Goal: Task Accomplishment & Management: Use online tool/utility

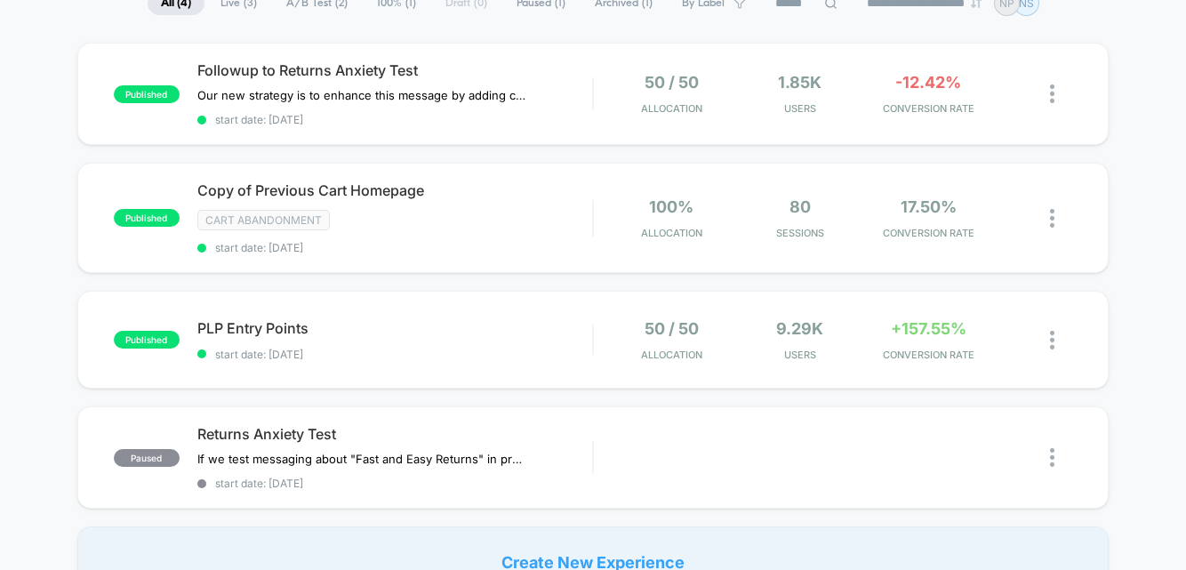
scroll to position [161, 0]
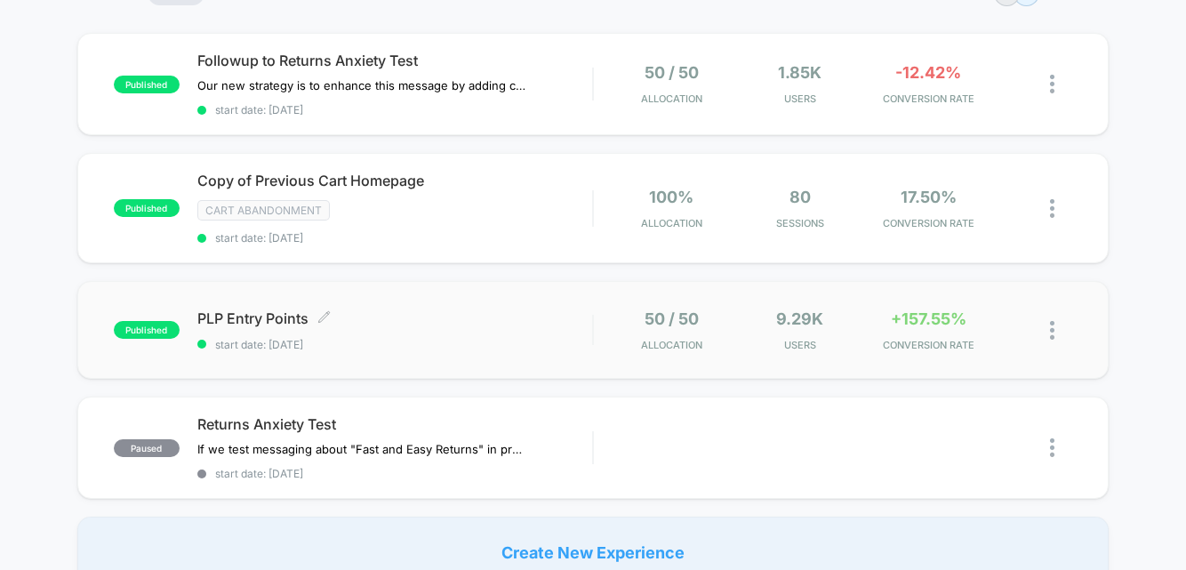
click at [589, 320] on span "PLP Entry Points Click to edit experience details" at bounding box center [395, 318] width 396 height 18
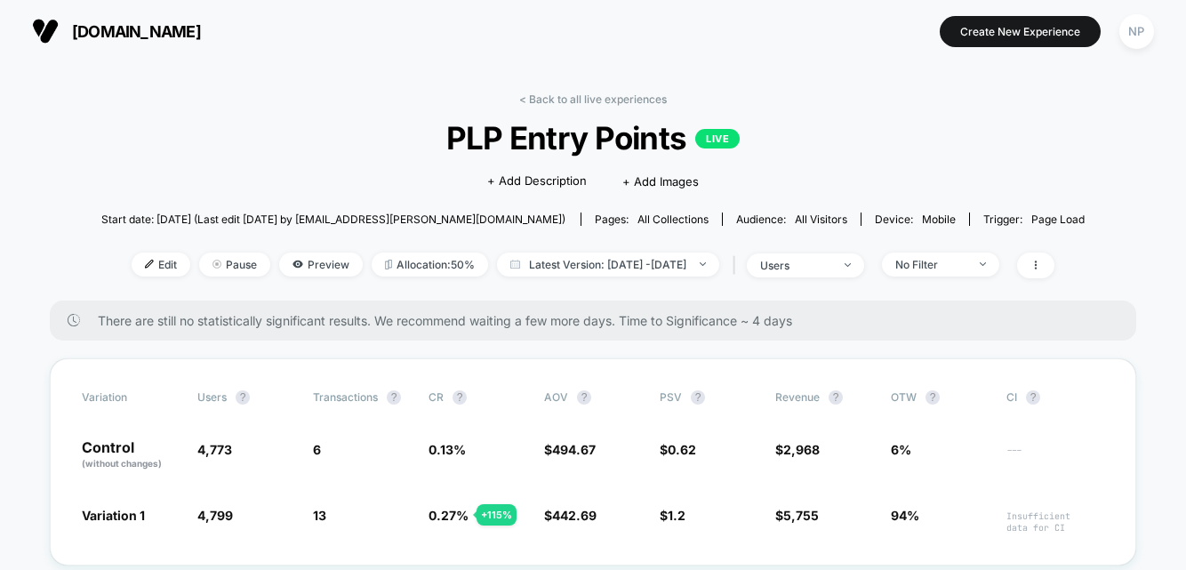
click at [556, 100] on link "< Back to all live experiences" at bounding box center [593, 98] width 148 height 13
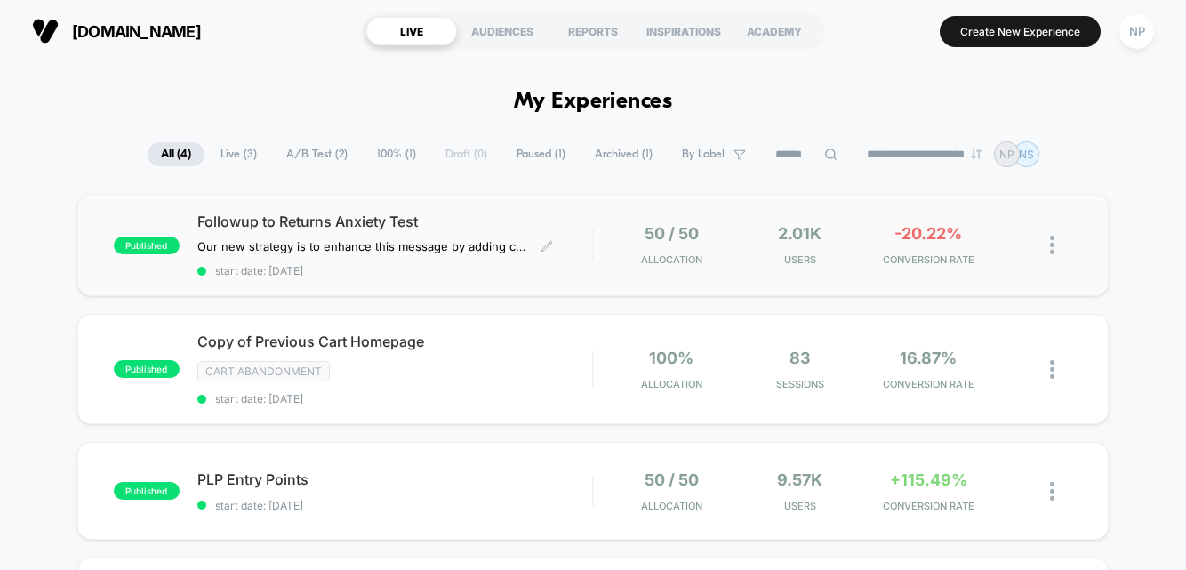
click at [298, 229] on span "Followup to Returns Anxiety Test" at bounding box center [395, 222] width 396 height 18
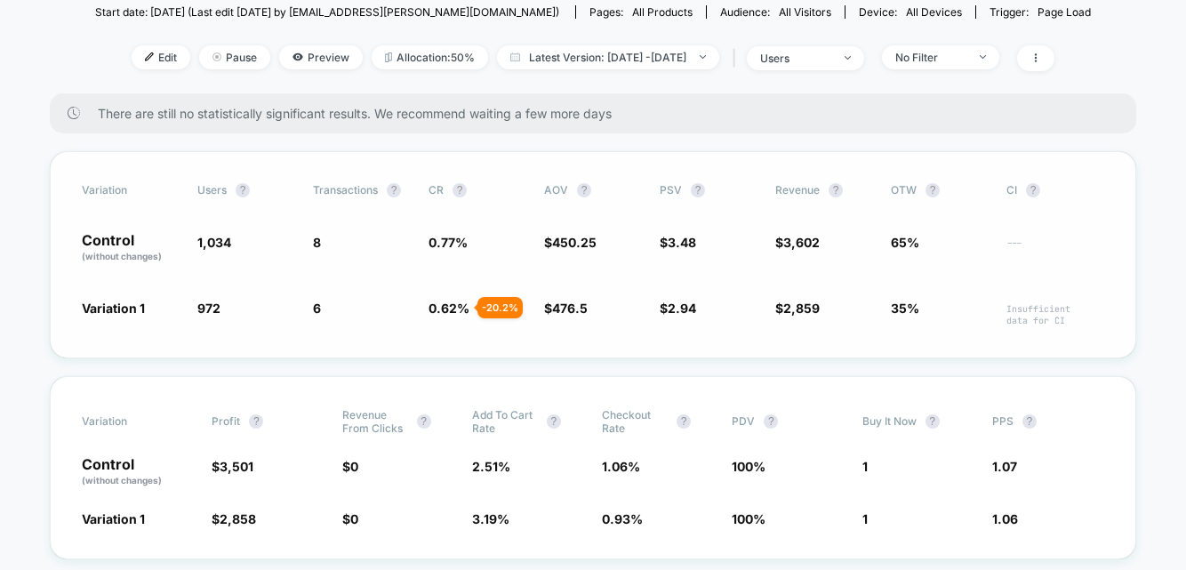
scroll to position [266, 0]
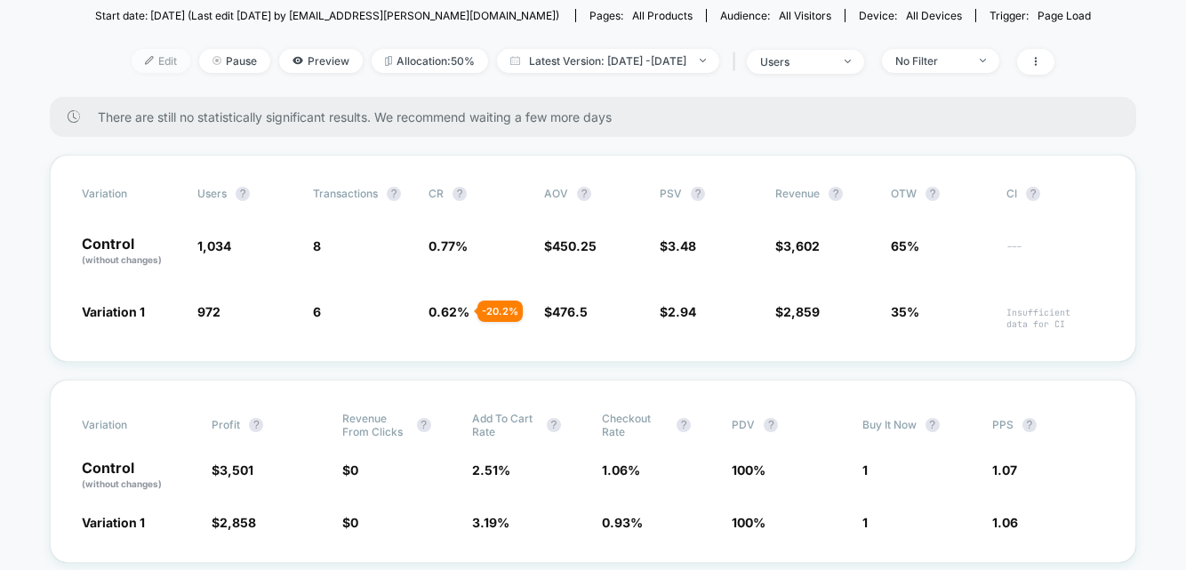
click at [134, 65] on span "Edit" at bounding box center [161, 61] width 59 height 24
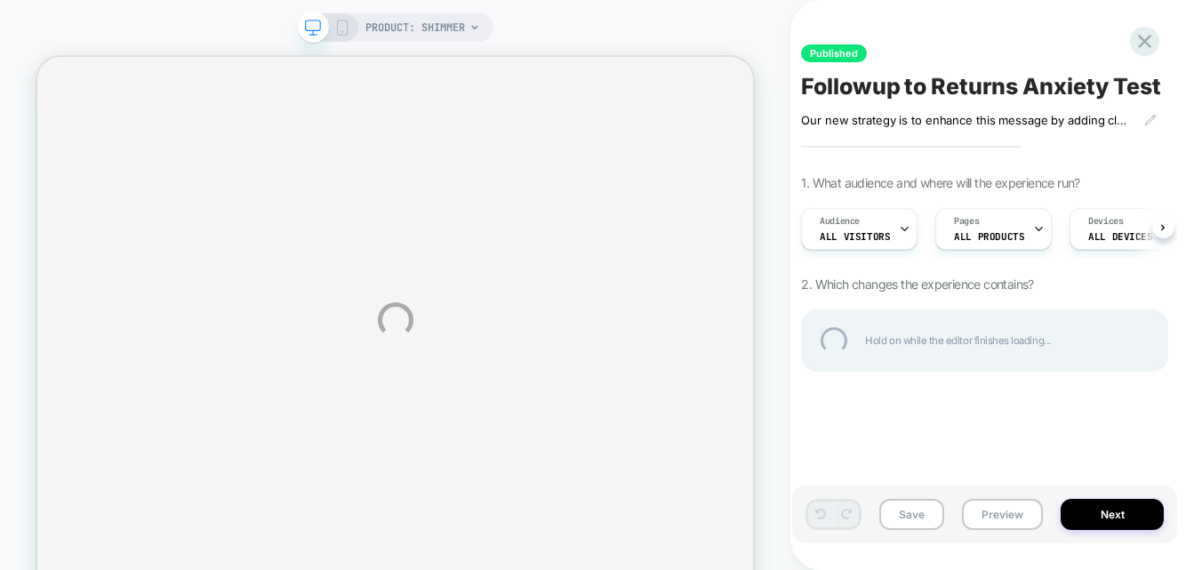
click at [1150, 519] on div "PRODUCT: [PERSON_NAME] Published Followup to Returns Anxiety Test Our new strat…" at bounding box center [593, 320] width 1186 height 640
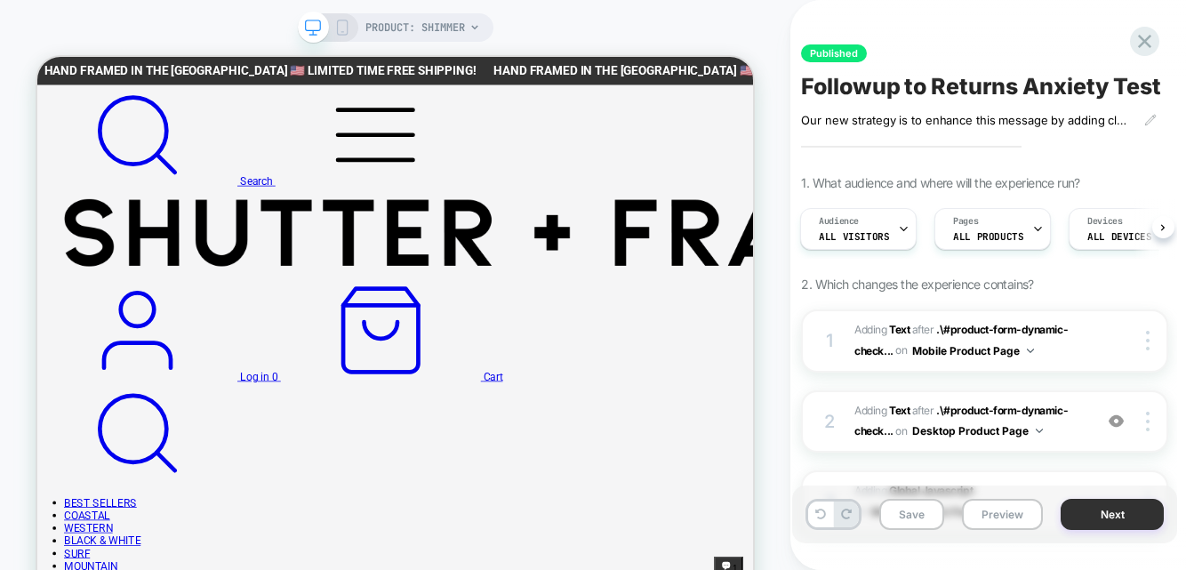
click at [1097, 524] on button "Next" at bounding box center [1112, 514] width 103 height 31
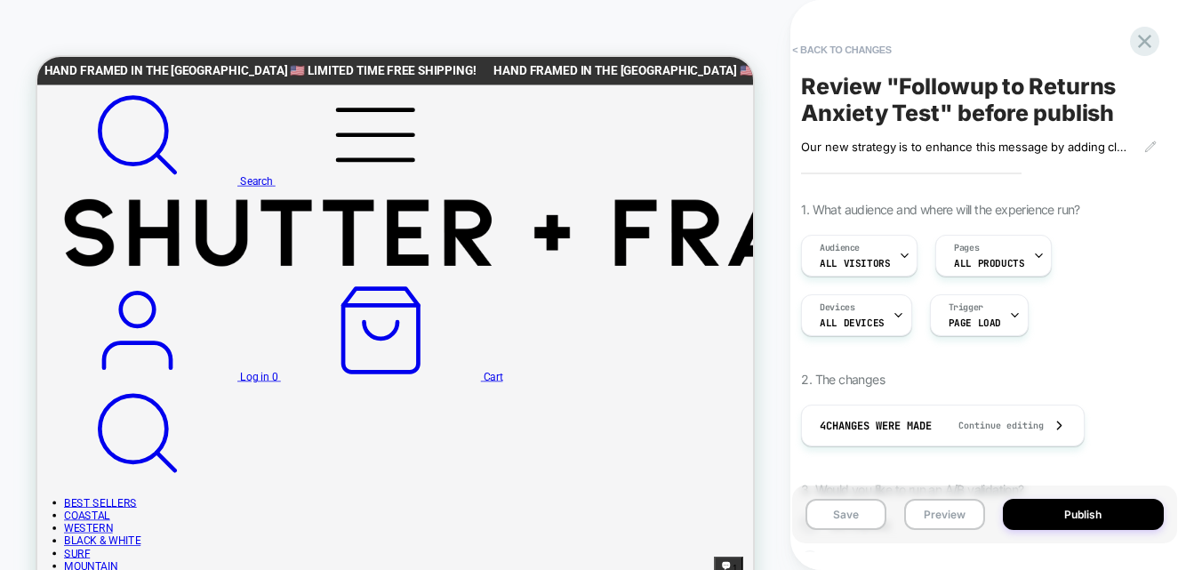
scroll to position [789, 0]
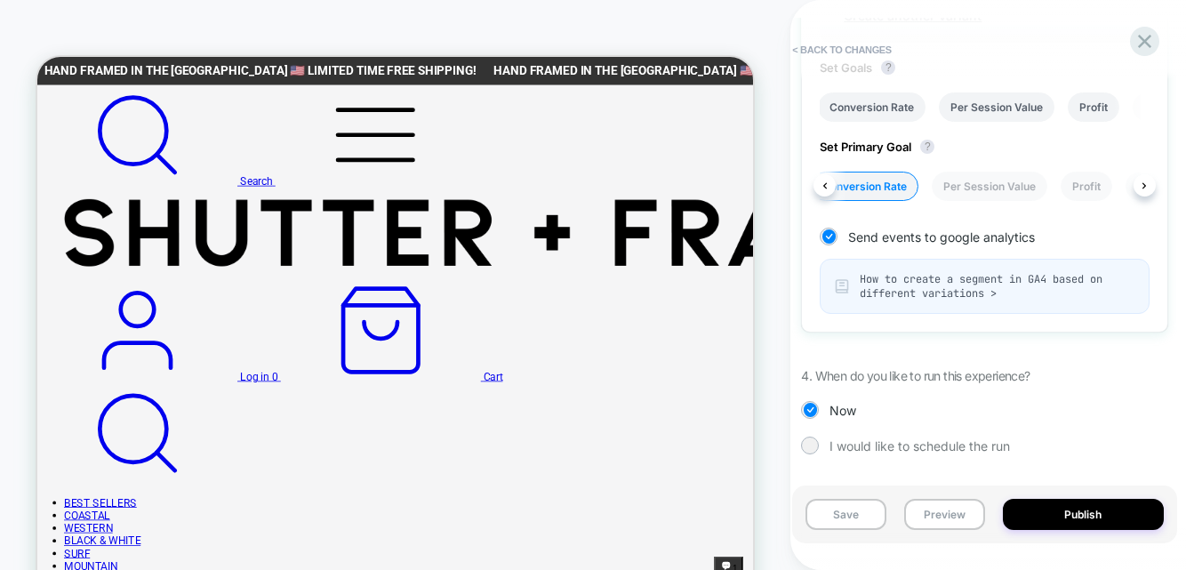
click at [1126, 181] on li "Revenue From Clicks" at bounding box center [1192, 186] width 132 height 29
click at [1147, 181] on button at bounding box center [1145, 185] width 22 height 22
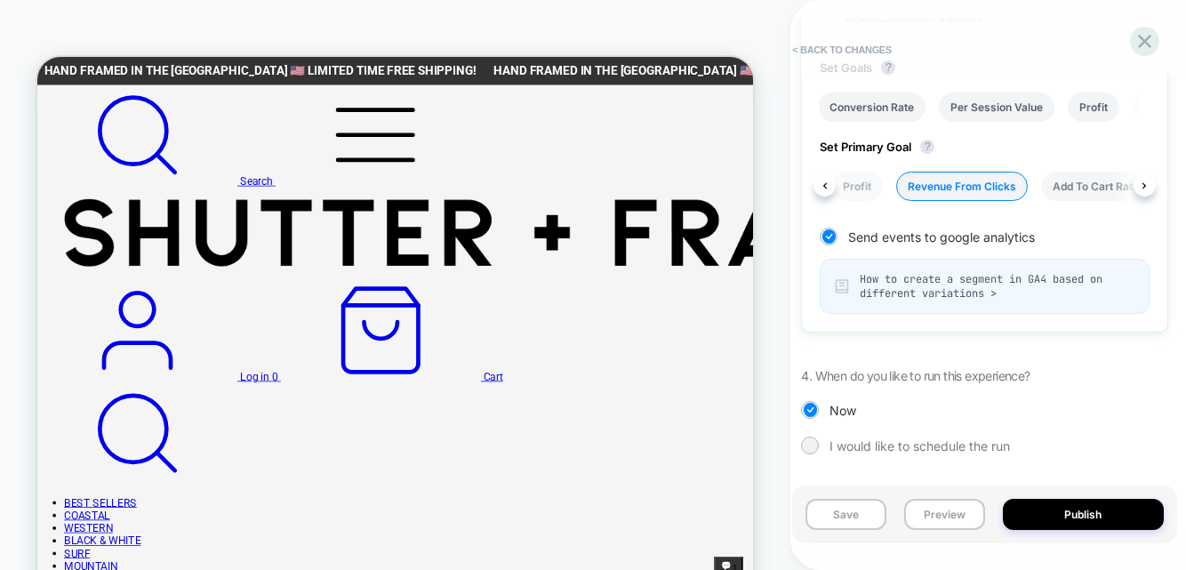
click at [1097, 182] on li "Add To Cart Rate" at bounding box center [1095, 186] width 109 height 29
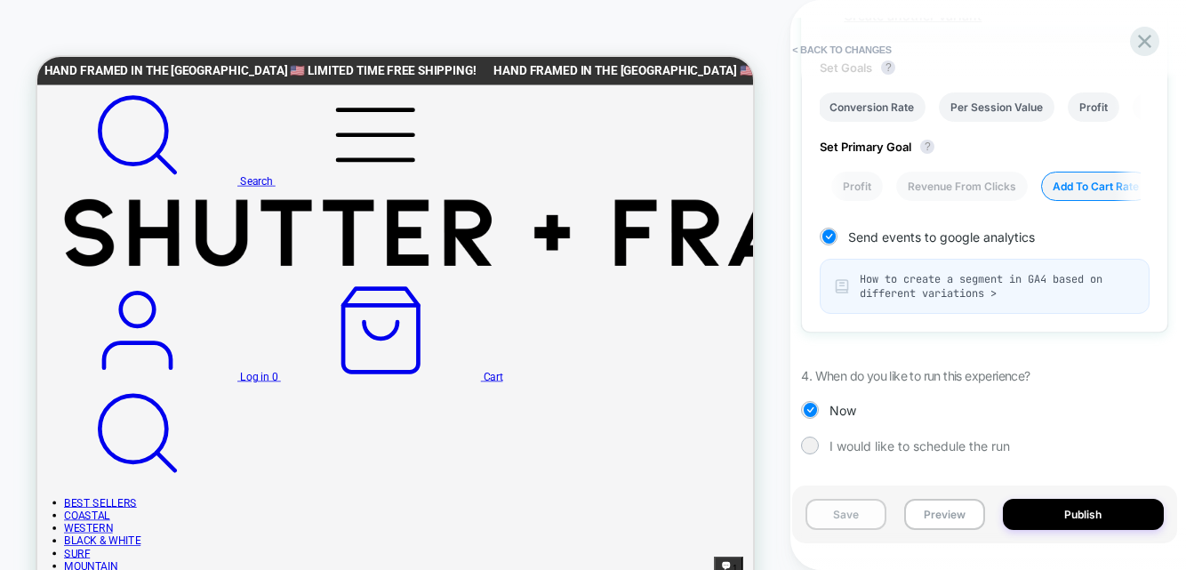
click at [840, 519] on button "Save" at bounding box center [846, 514] width 81 height 31
click at [860, 49] on button "< Back to changes" at bounding box center [841, 50] width 117 height 28
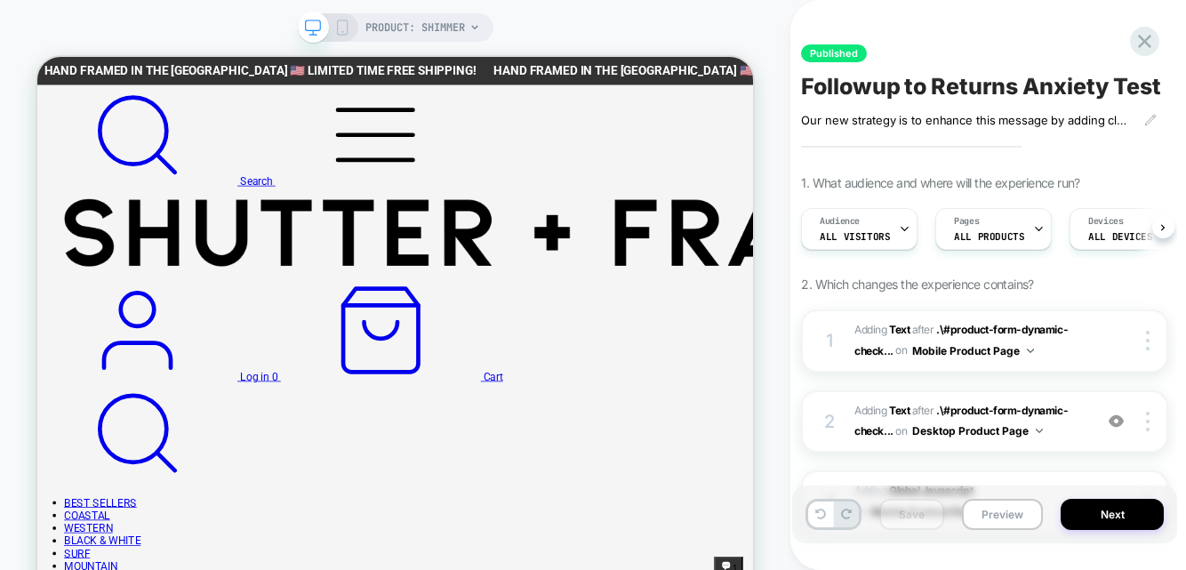
scroll to position [0, 1]
click at [1148, 45] on icon at bounding box center [1144, 41] width 13 height 13
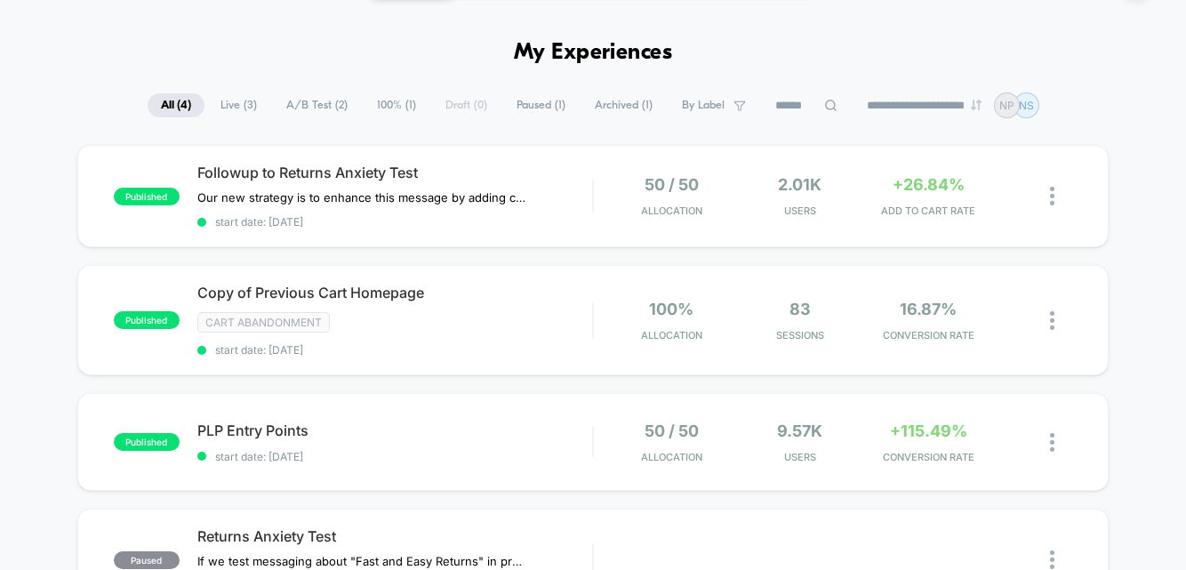
scroll to position [75, 0]
